Goal: Task Accomplishment & Management: Manage account settings

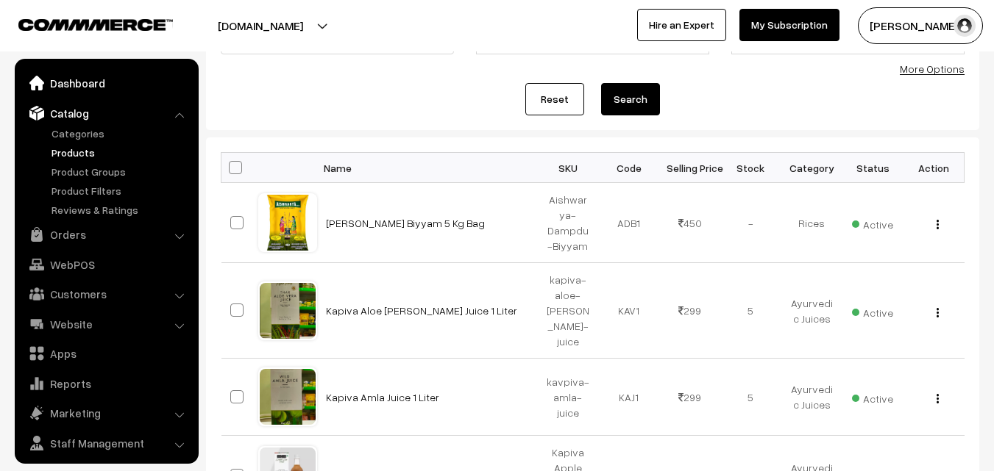
click at [71, 85] on link "Dashboard" at bounding box center [105, 83] width 175 height 26
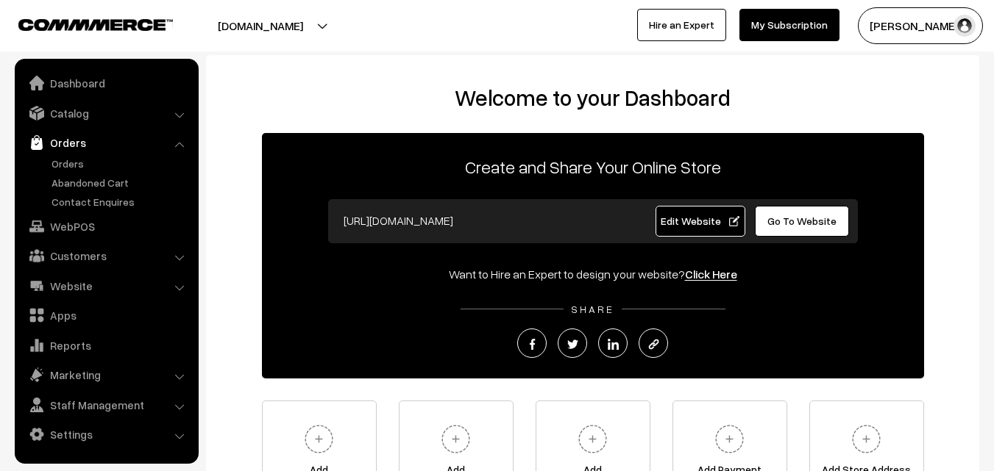
click at [73, 160] on link "Orders" at bounding box center [121, 163] width 146 height 15
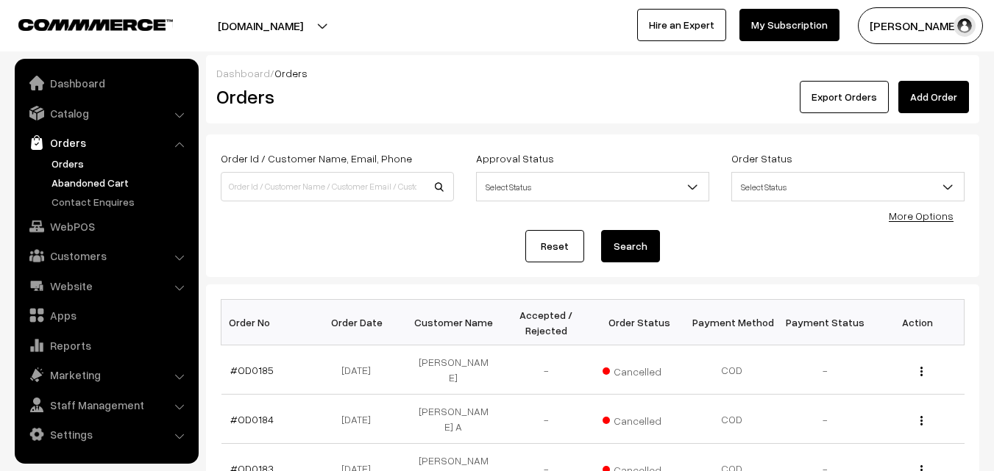
click at [76, 179] on link "Abandoned Cart" at bounding box center [121, 182] width 146 height 15
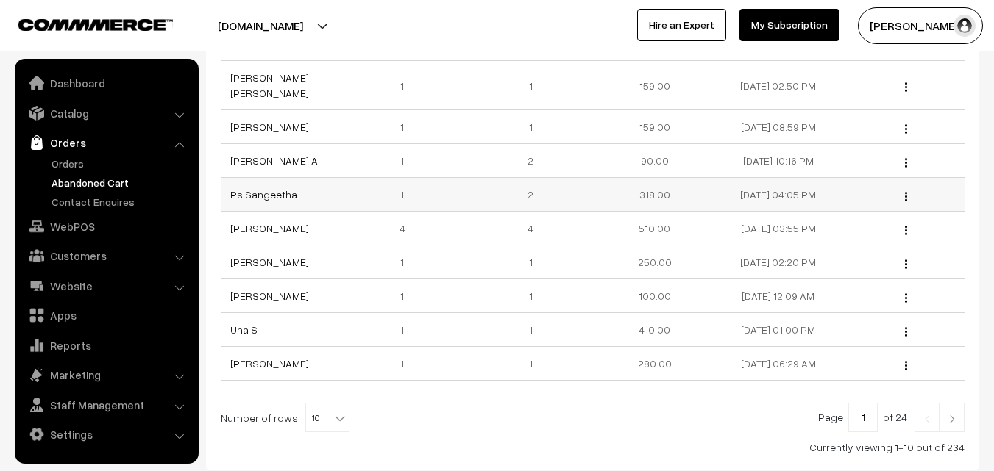
scroll to position [221, 0]
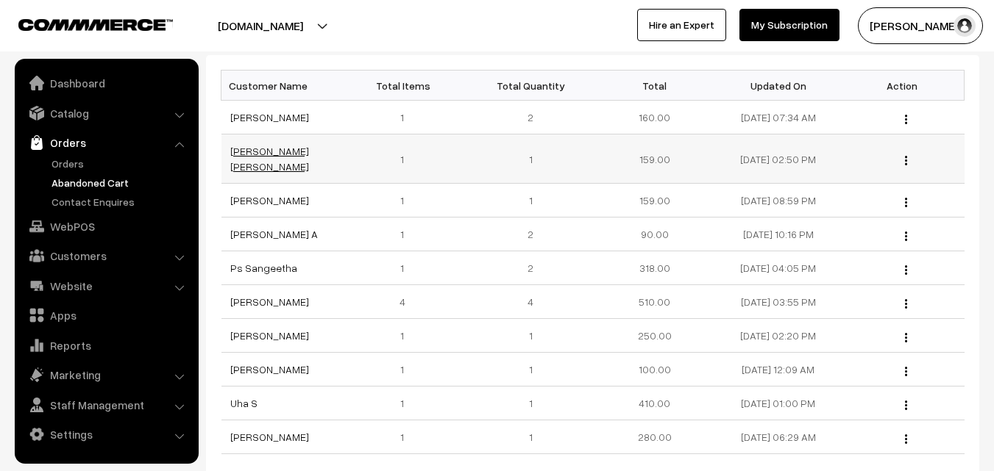
click at [265, 156] on link "[PERSON_NAME] [PERSON_NAME]" at bounding box center [269, 159] width 79 height 28
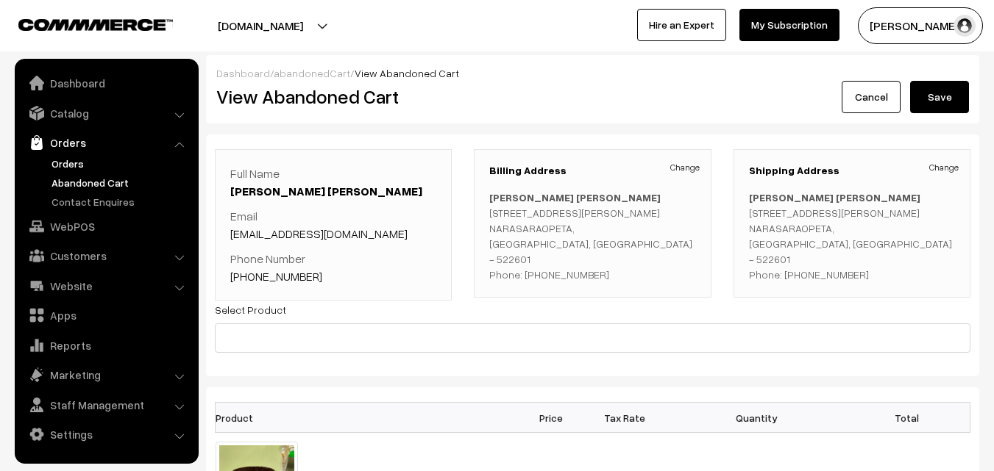
click at [77, 159] on link "Orders" at bounding box center [121, 163] width 146 height 15
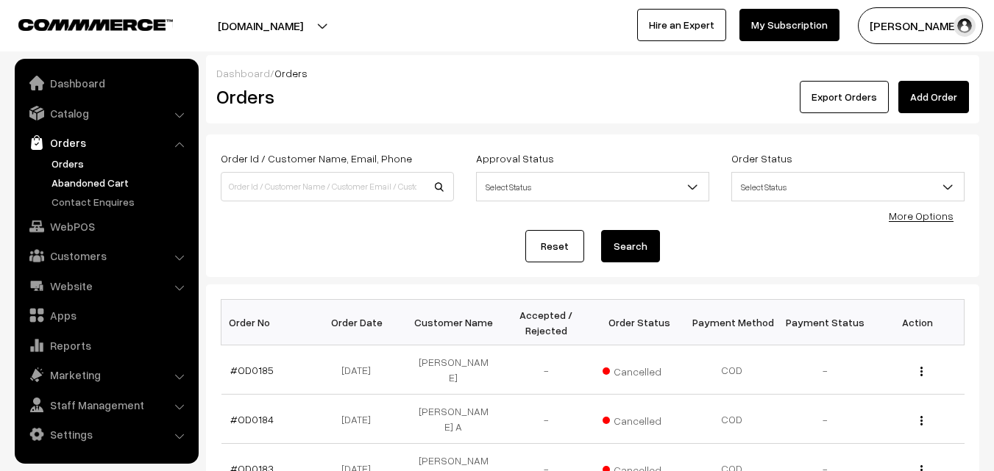
click at [91, 183] on link "Abandoned Cart" at bounding box center [121, 182] width 146 height 15
